Goal: Check status: Check status

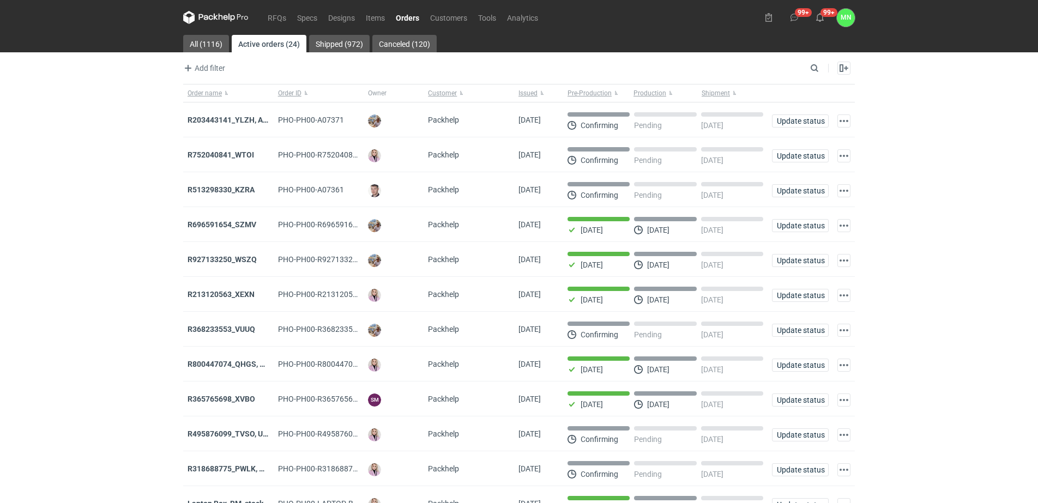
click at [413, 16] on link "Orders" at bounding box center [407, 17] width 34 height 13
drag, startPoint x: 419, startPoint y: 15, endPoint x: 368, endPoint y: 98, distance: 97.1
click at [419, 15] on link "Orders" at bounding box center [407, 17] width 34 height 13
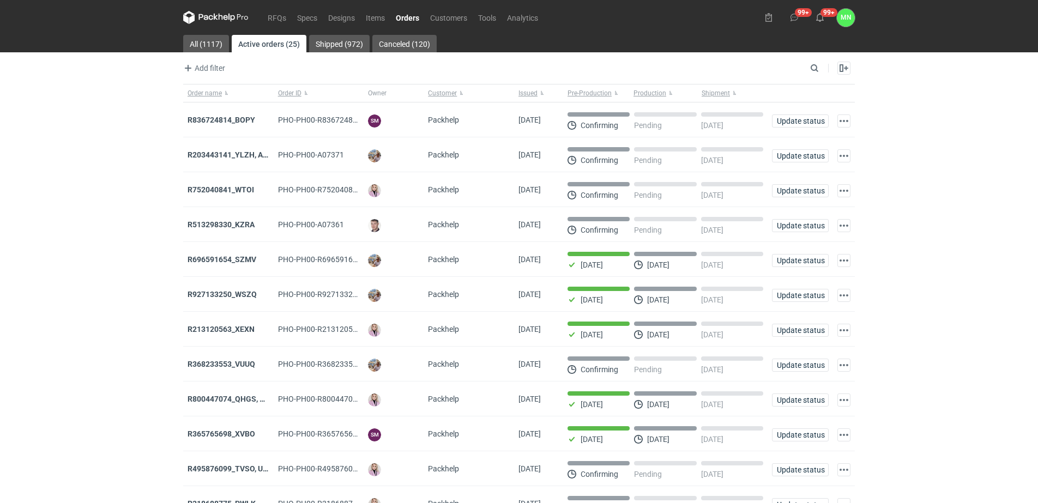
click at [236, 116] on strong "R836724814_BOPY" at bounding box center [221, 120] width 68 height 9
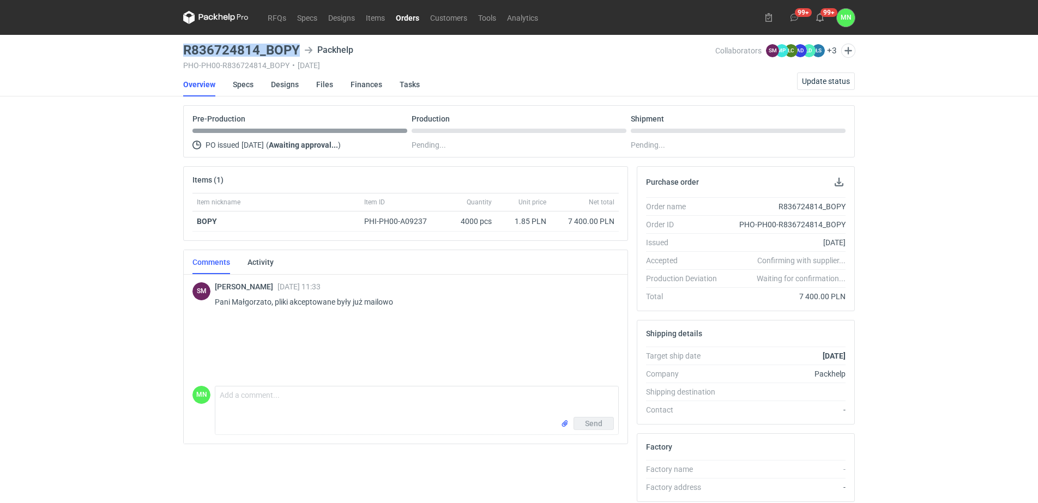
drag, startPoint x: 299, startPoint y: 51, endPoint x: 183, endPoint y: 53, distance: 116.1
click at [183, 53] on div "R836724814_BOPY Packhelp" at bounding box center [449, 50] width 532 height 13
copy h3 "R836724814_BOPY"
